Goal: Check status

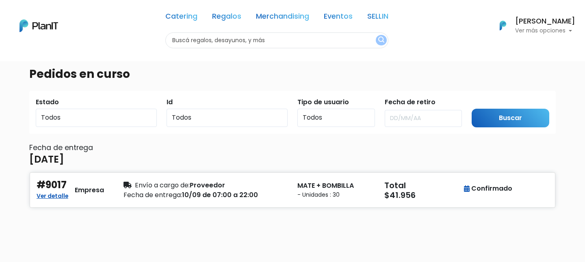
click at [42, 23] on img at bounding box center [39, 26] width 39 height 13
click at [232, 14] on link "Regalos" at bounding box center [226, 18] width 29 height 10
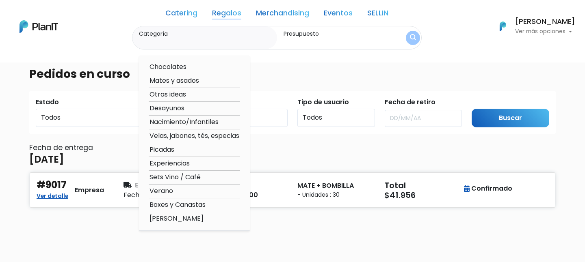
click at [177, 12] on link "Catering" at bounding box center [181, 15] width 32 height 10
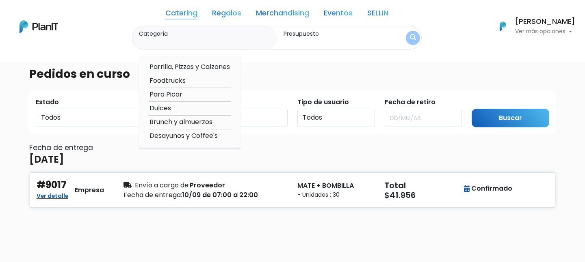
click at [58, 27] on div "Catering Regalos Merchandising Eventos SELLIN Catering Regalos Merchandising Ev…" at bounding box center [292, 26] width 585 height 46
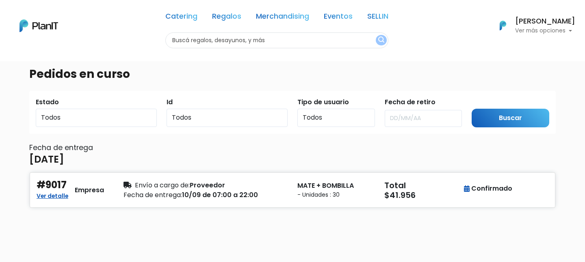
click at [50, 25] on img at bounding box center [39, 26] width 39 height 13
click at [229, 117] on select "Todos 9017" at bounding box center [227, 118] width 121 height 18
click at [321, 115] on select "Todos Usuarios Empresa Usuarios Empleado Usuarios Consumidores" at bounding box center [336, 118] width 78 height 18
click at [99, 115] on select "Todos Pendiente Confirmado Pago" at bounding box center [96, 118] width 121 height 18
click at [36, 109] on select "Todos Pendiente Confirmado Pago" at bounding box center [96, 118] width 121 height 18
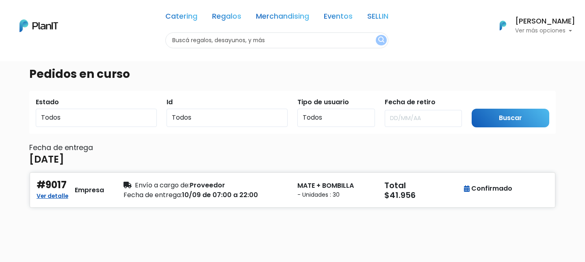
drag, startPoint x: 521, startPoint y: 106, endPoint x: 521, endPoint y: 113, distance: 7.3
click at [521, 106] on div "Submit Buscar" at bounding box center [510, 113] width 87 height 30
click at [520, 115] on input "Buscar" at bounding box center [511, 118] width 78 height 19
click at [418, 113] on input "text" at bounding box center [424, 118] width 78 height 17
click at [418, 119] on input "text" at bounding box center [424, 118] width 78 height 17
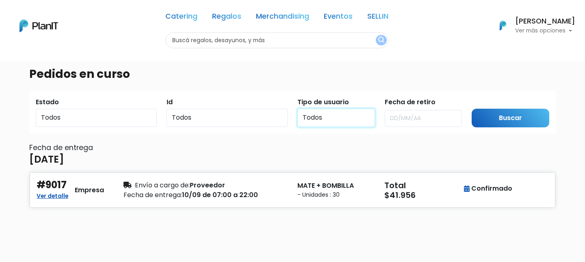
click at [326, 119] on select "Todos Usuarios Empresa Usuarios Empleado Usuarios Consumidores" at bounding box center [336, 118] width 78 height 18
click at [556, 28] on p "Ver más opciones" at bounding box center [545, 31] width 60 height 6
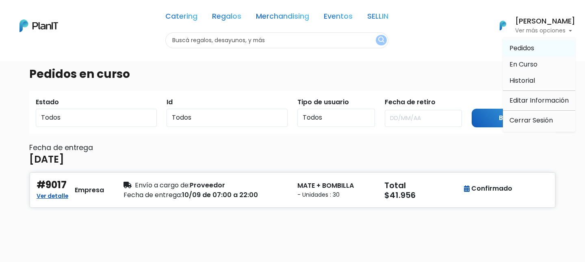
click at [534, 51] on span "Pedidos" at bounding box center [522, 47] width 25 height 9
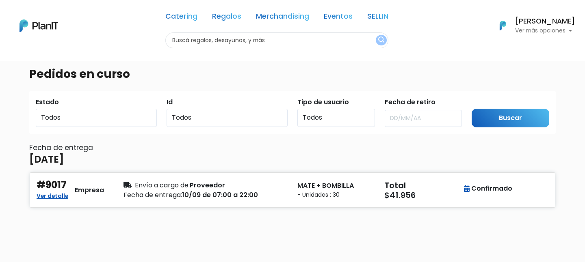
click at [559, 30] on p "Ver más opciones" at bounding box center [545, 31] width 60 height 6
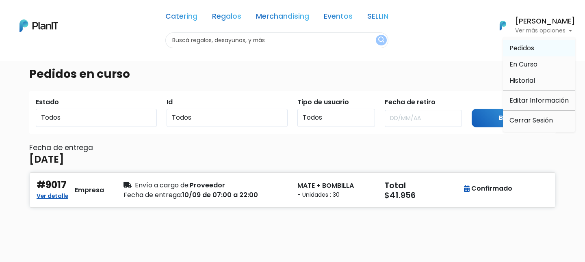
click at [513, 51] on span "Pedidos" at bounding box center [522, 47] width 25 height 9
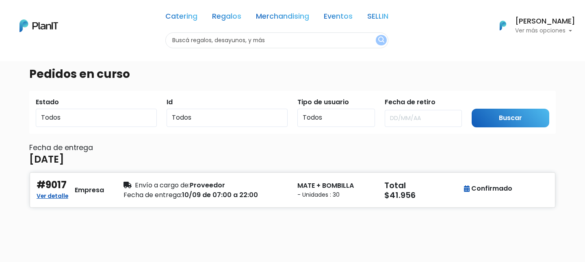
click at [558, 28] on p "Ver más opciones" at bounding box center [545, 31] width 60 height 6
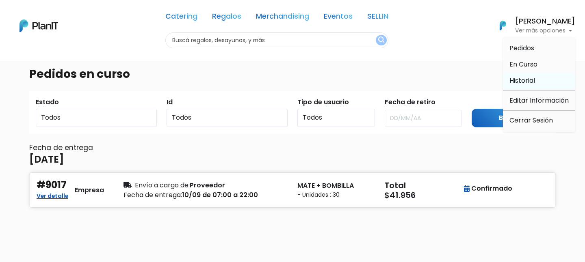
click at [514, 79] on span "Historial" at bounding box center [523, 80] width 26 height 9
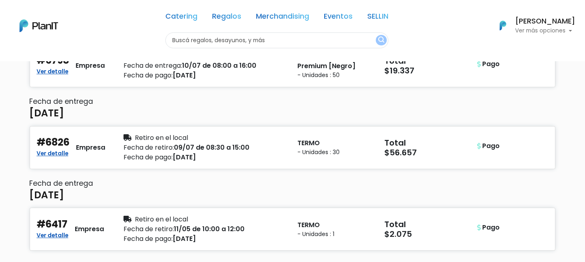
scroll to position [619, 0]
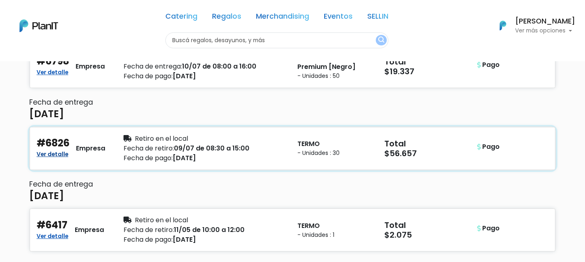
click at [40, 152] on link "Ver detalle" at bounding box center [53, 154] width 32 height 10
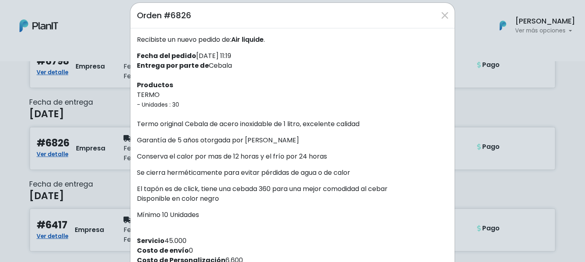
scroll to position [24, 0]
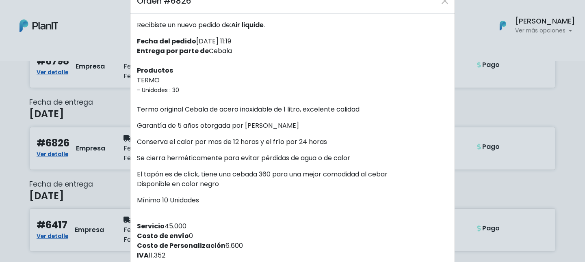
click at [102, 115] on div "Orden #6826 Recibiste un nuevo pedido de: Air liquide . Fecha del pedido [DATE]…" at bounding box center [292, 131] width 585 height 262
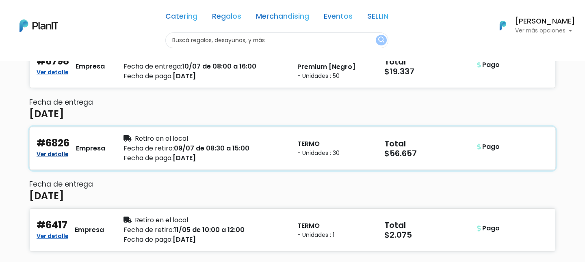
click at [50, 154] on link "Ver detalle" at bounding box center [53, 154] width 32 height 10
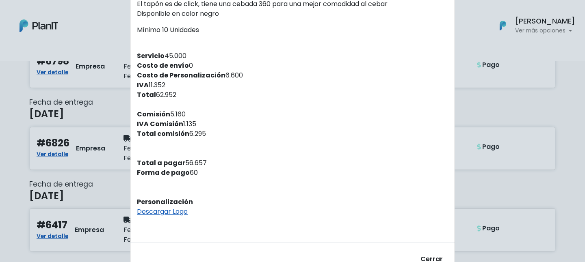
scroll to position [196, 0]
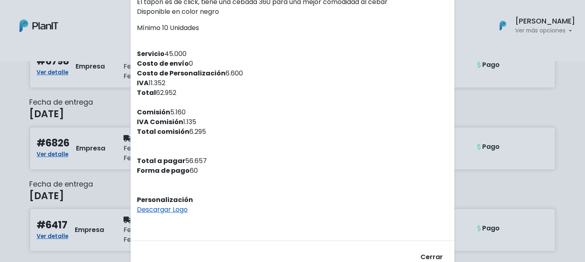
click at [514, 72] on div "Orden #6826 Recibiste un nuevo pedido de: Air liquide . Fecha del pedido [DATE]…" at bounding box center [292, 131] width 585 height 262
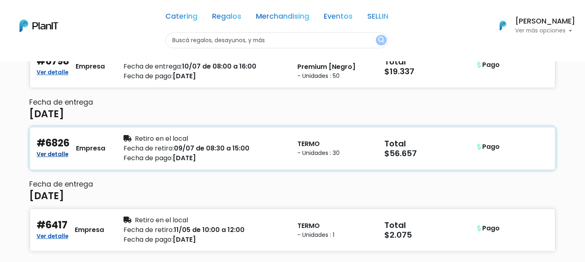
click at [63, 155] on link "Ver detalle" at bounding box center [53, 154] width 32 height 10
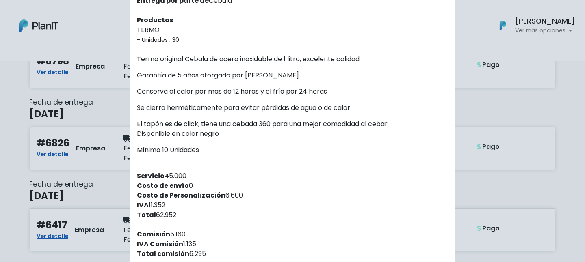
scroll to position [74, 0]
drag, startPoint x: 99, startPoint y: 152, endPoint x: 219, endPoint y: 173, distance: 122.6
click at [218, 173] on div "Orden #6826 Recibiste un nuevo pedido de: Air liquide . Fecha del pedido [DATE]…" at bounding box center [292, 131] width 585 height 262
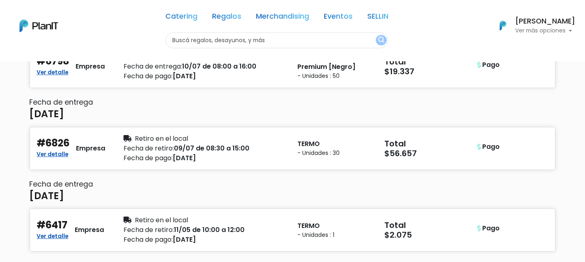
click at [219, 173] on div "Fecha de entrega [DATE] #8906 Ver detalle Empresa Envío a cargo de: Proveedor F…" at bounding box center [292, 140] width 527 height 1230
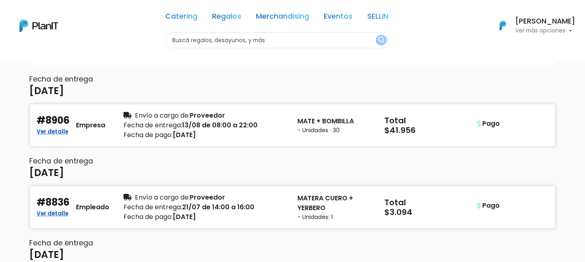
scroll to position [0, 0]
